Goal: Information Seeking & Learning: Find specific fact

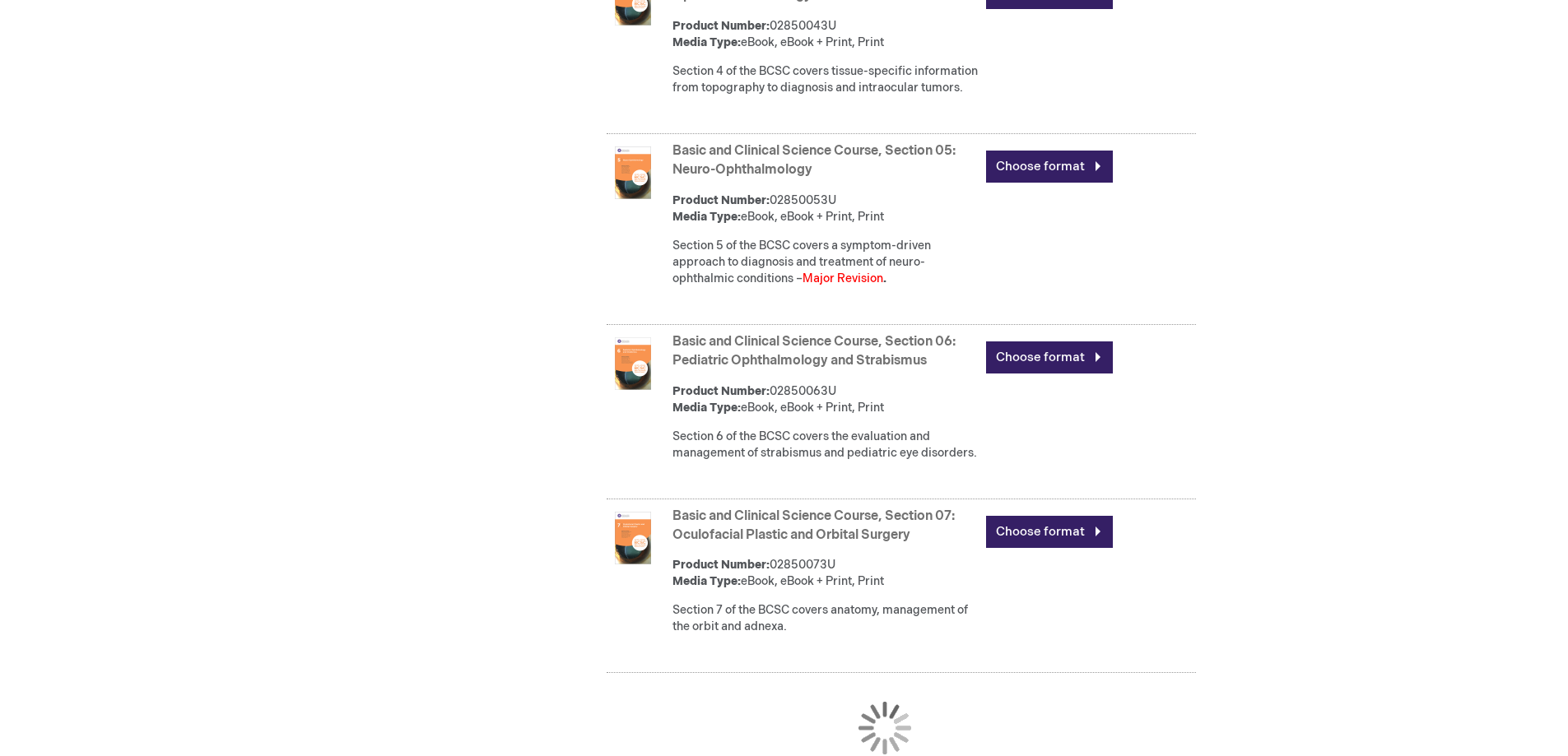
scroll to position [1481, 0]
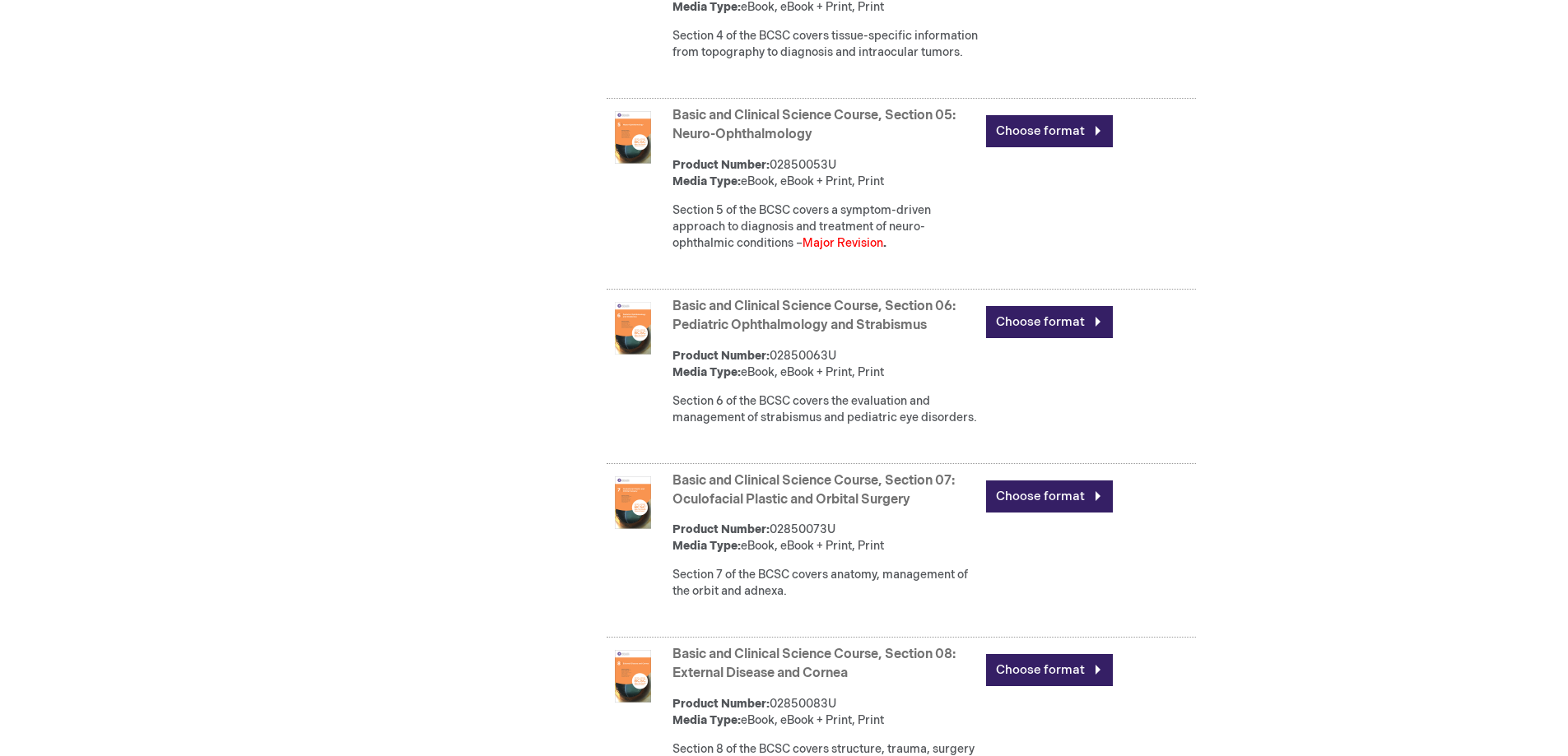
click at [771, 333] on link "Basic and Clinical Science Course, Section 06: Pediatric Ophthalmology and Stra…" at bounding box center [814, 316] width 283 height 35
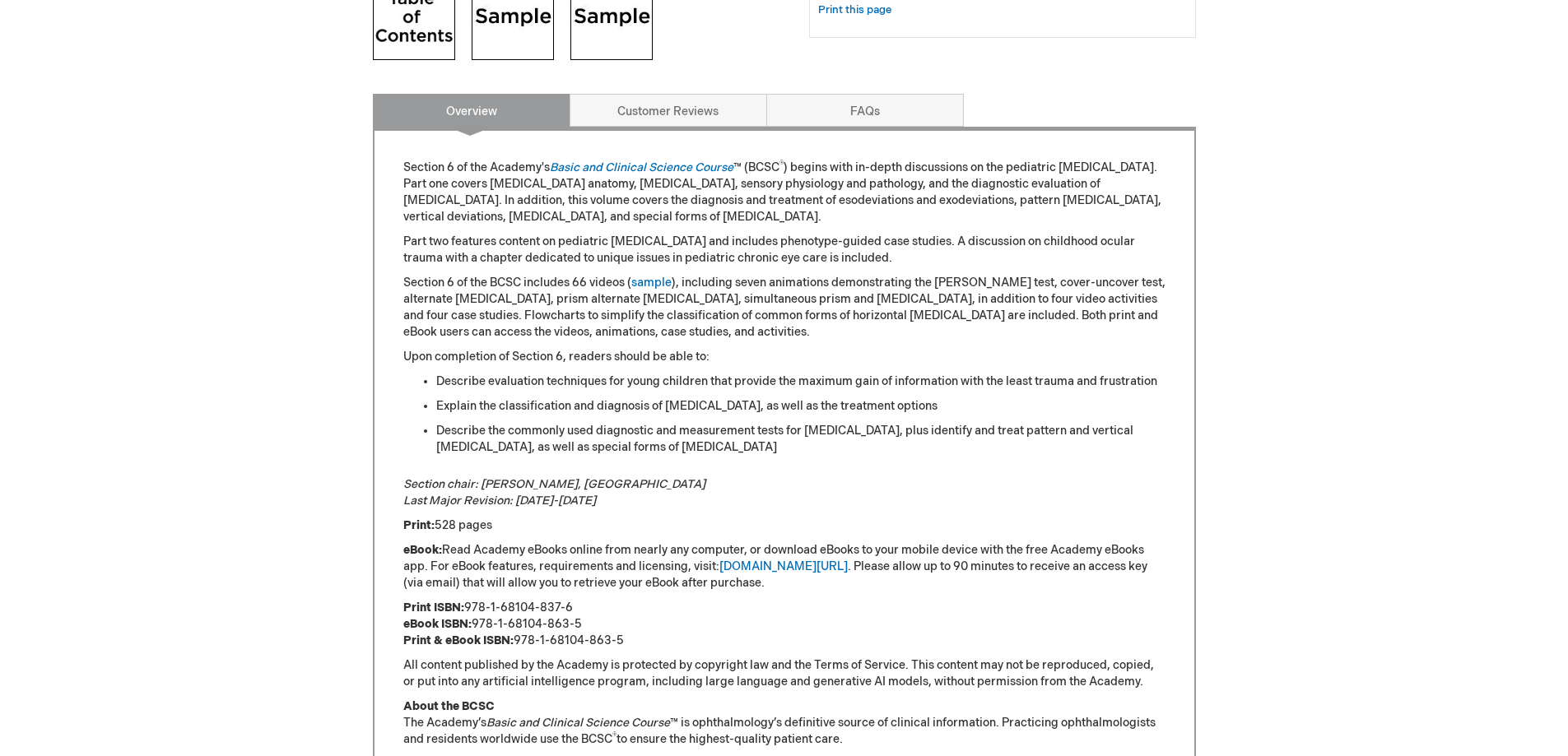
scroll to position [741, 0]
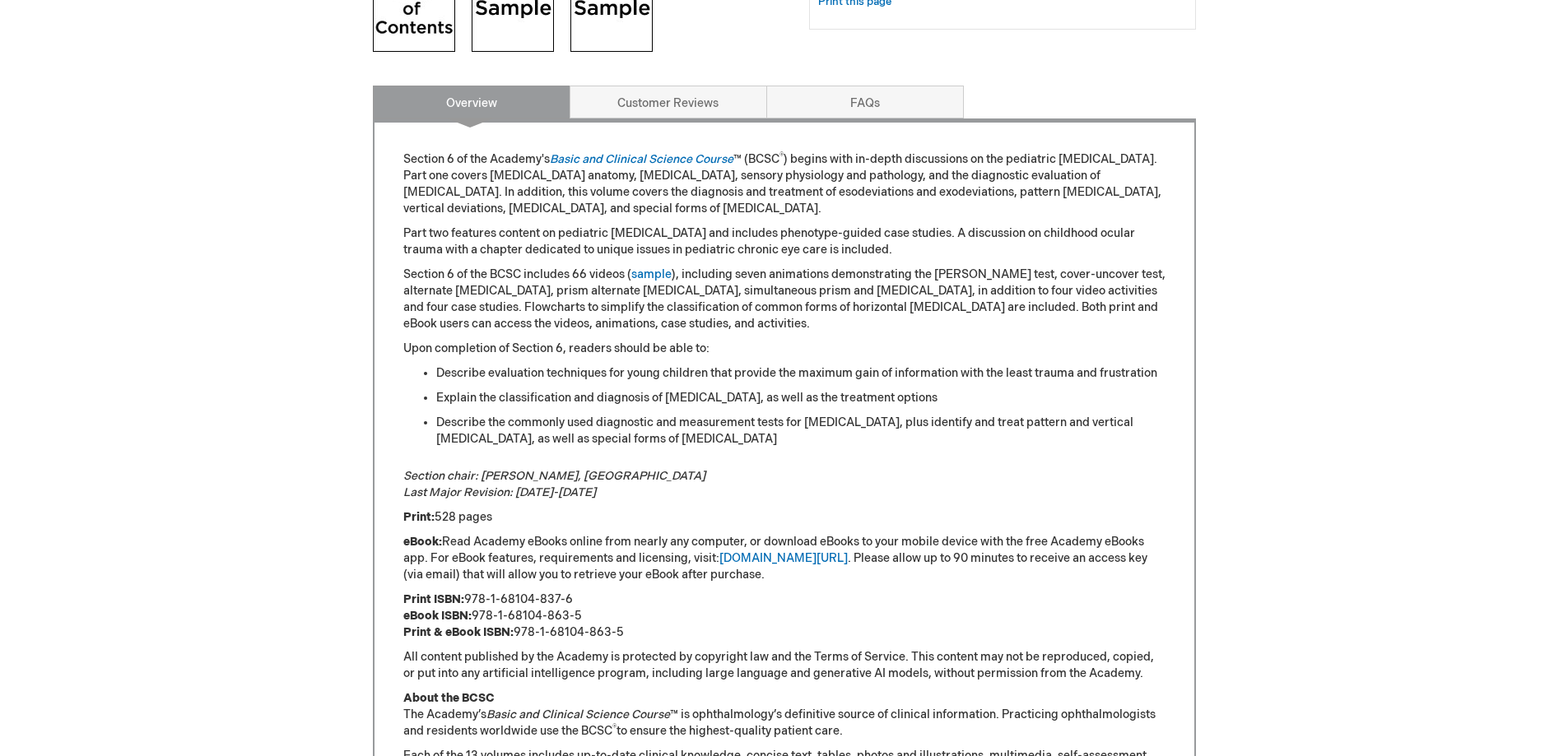
drag, startPoint x: 586, startPoint y: 598, endPoint x: 469, endPoint y: 603, distance: 117.1
click at [469, 603] on p "Print ISBN: 978-1-68104-837-6 eBook ISBN: 978-1-68104-863-5 Print & eBook ISBN:…" at bounding box center [784, 616] width 762 height 50
copy p "978-1-68104-837-6"
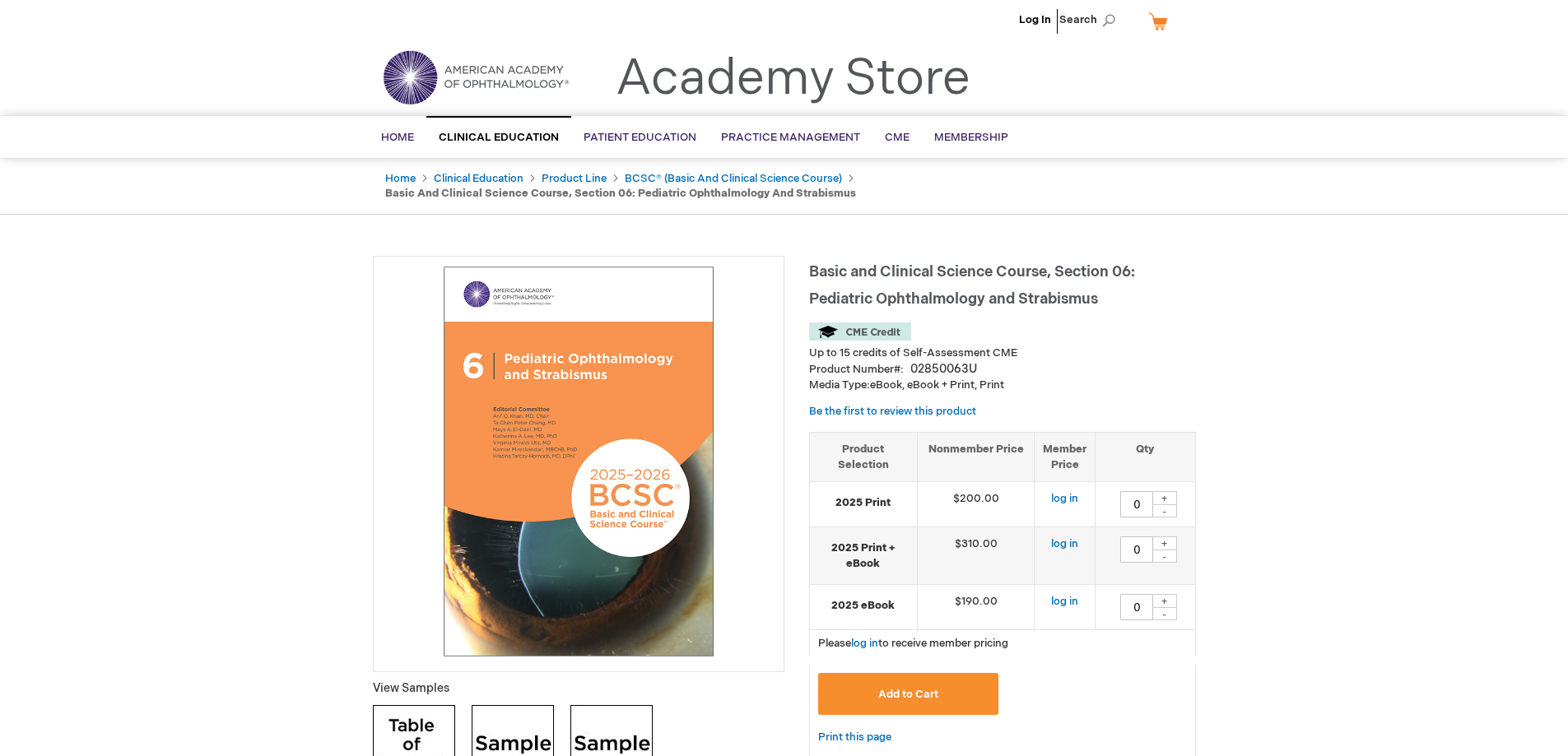
scroll to position [0, 0]
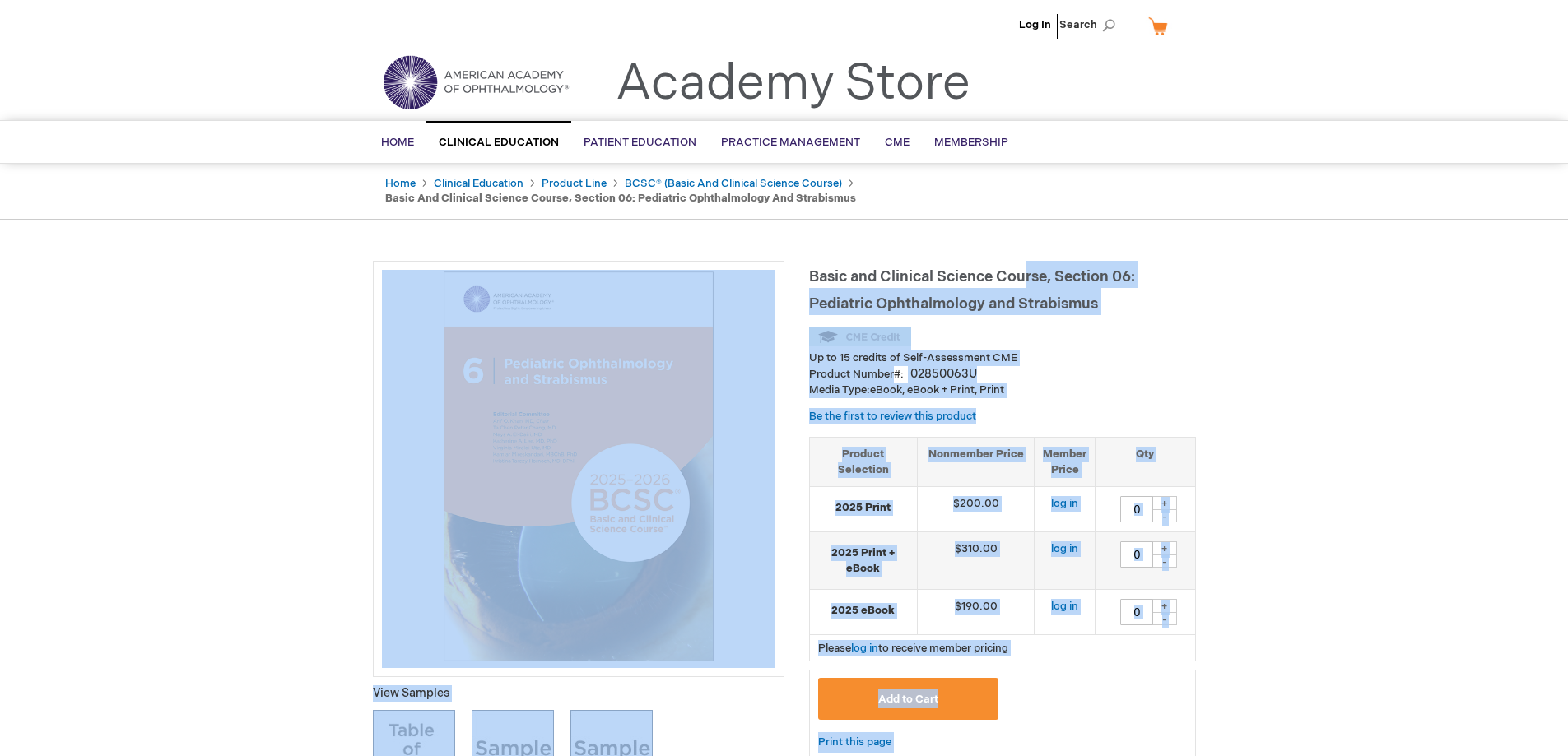
drag, startPoint x: 806, startPoint y: 273, endPoint x: 1026, endPoint y: 273, distance: 220.0
click at [1024, 273] on span "Basic and Clinical Science Course, Section 06: Pediatric Ophthalmology and Stra…" at bounding box center [972, 290] width 326 height 45
click at [1044, 277] on span "Basic and Clinical Science Course, Section 06: Pediatric Ophthalmology and Stra…" at bounding box center [972, 290] width 326 height 45
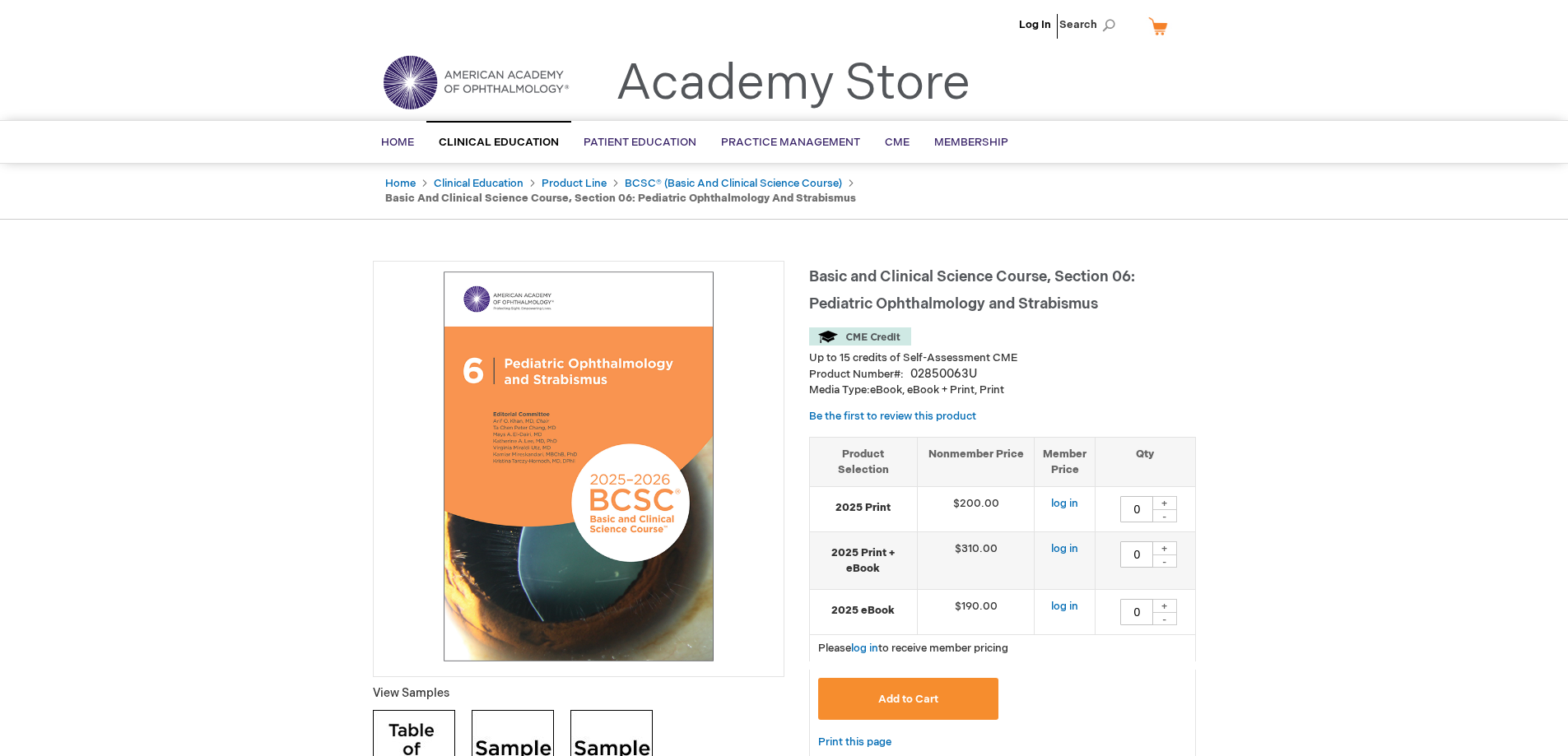
click at [814, 305] on span "Basic and Clinical Science Course, Section 06: Pediatric Ophthalmology and Stra…" at bounding box center [972, 290] width 326 height 45
drag, startPoint x: 811, startPoint y: 301, endPoint x: 1099, endPoint y: 299, distance: 288.0
click at [1099, 299] on span "Basic and Clinical Science Course, Section 06: Pediatric Ophthalmology and Stra…" at bounding box center [972, 290] width 326 height 45
copy span "Pediatric Ophthalmology and Strabismus"
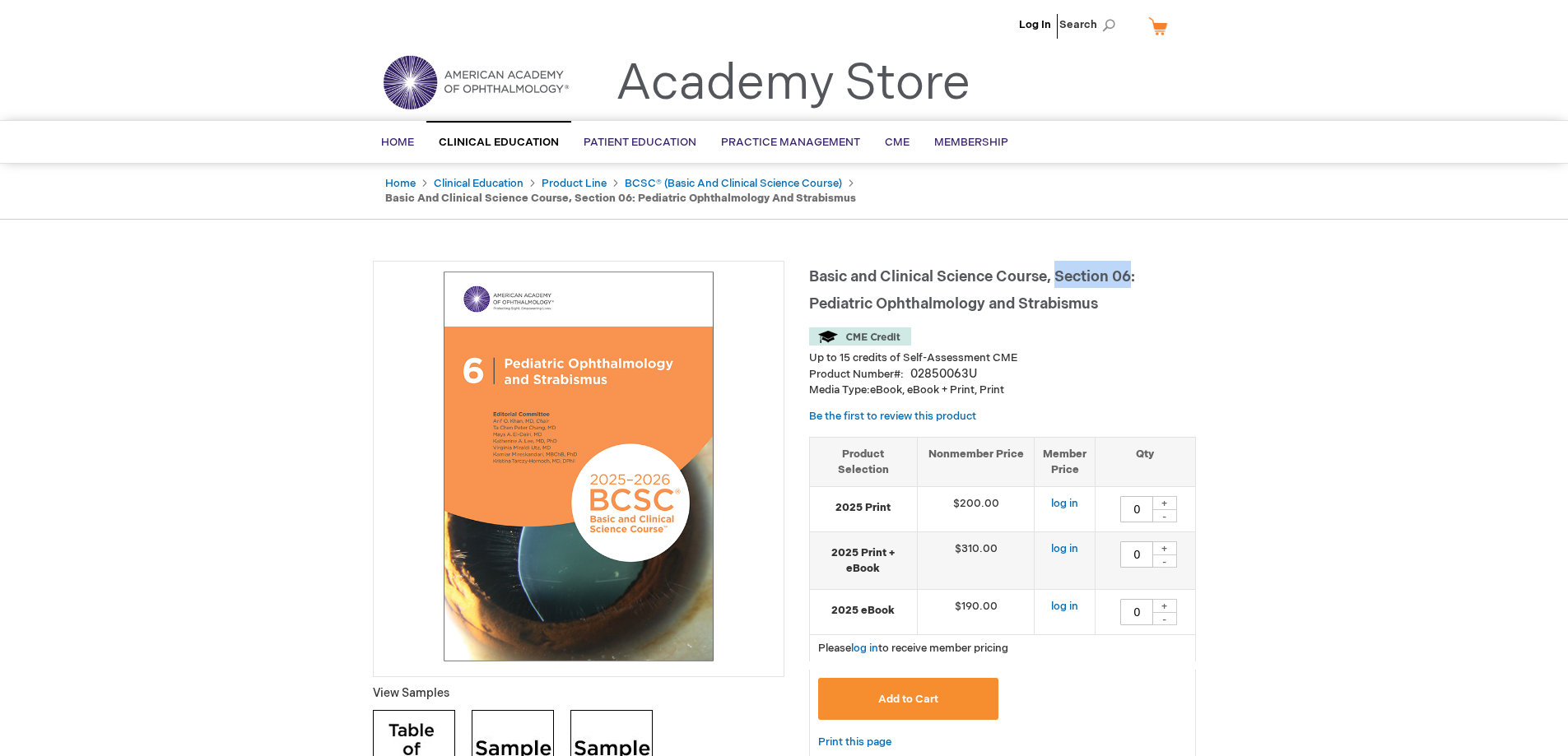
drag, startPoint x: 1128, startPoint y: 277, endPoint x: 1055, endPoint y: 274, distance: 73.1
click at [1055, 274] on span "Basic and Clinical Science Course, Section 06: Pediatric Ophthalmology and Stra…" at bounding box center [972, 290] width 326 height 45
drag, startPoint x: 1046, startPoint y: 275, endPoint x: 810, endPoint y: 274, distance: 236.0
click at [810, 274] on span "Basic and Clinical Science Course, Section 06: Pediatric Ophthalmology and Stra…" at bounding box center [972, 290] width 326 height 45
copy span "Basic and Clinical Science Course"
